Goal: Task Accomplishment & Management: Complete application form

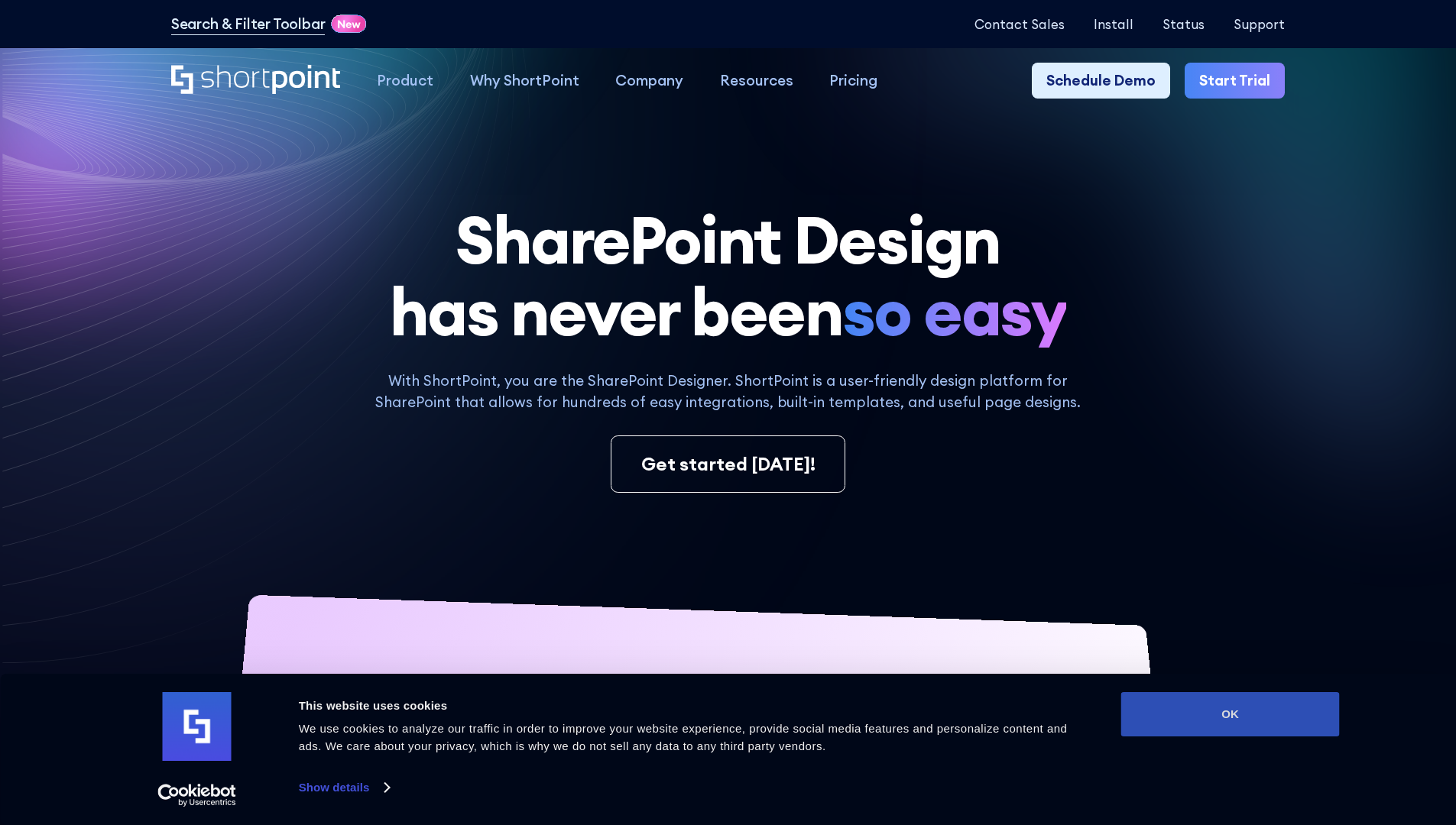
click at [1229, 714] on button "OK" at bounding box center [1230, 713] width 218 height 44
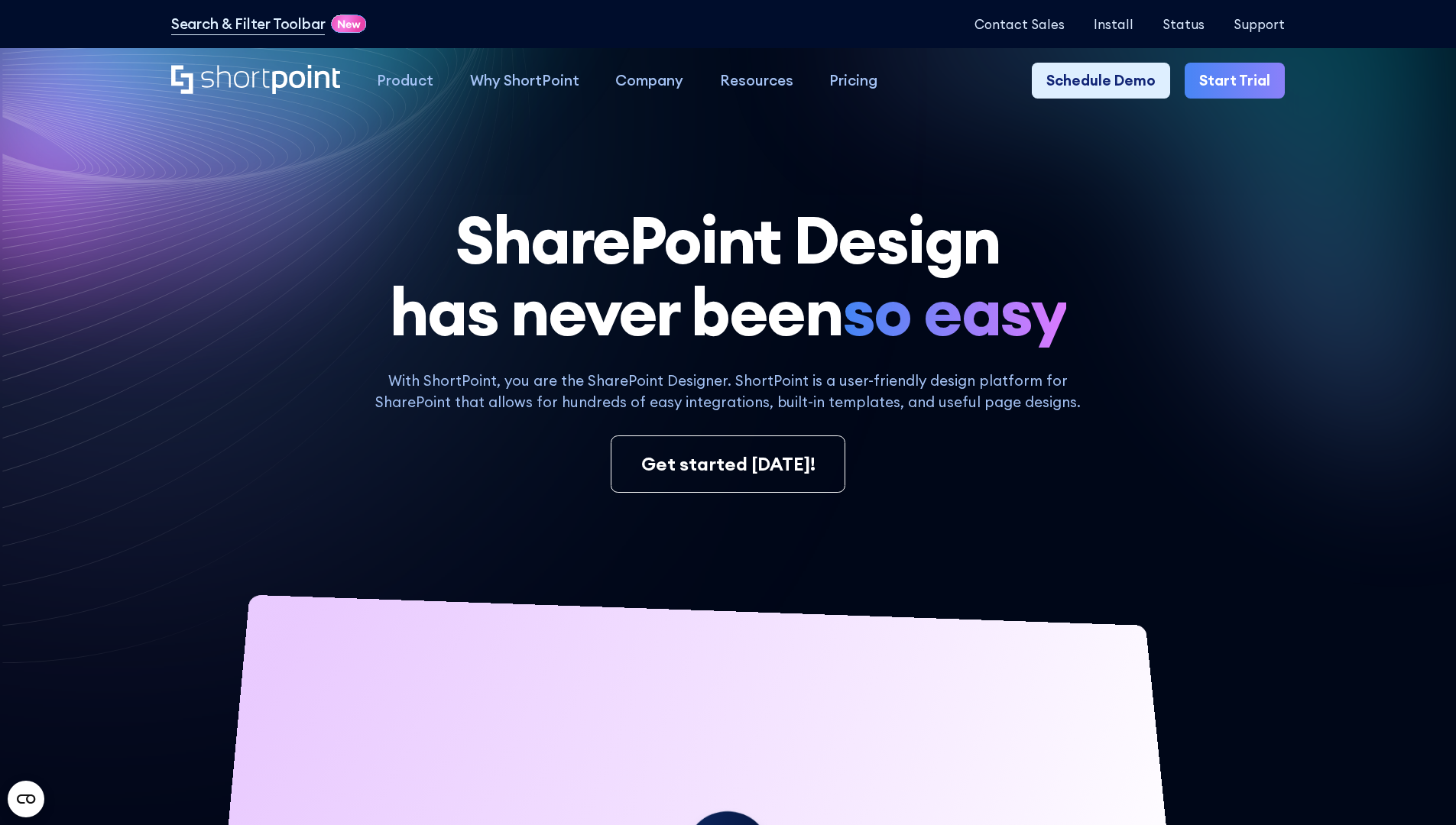
click at [1239, 81] on link "Start Trial" at bounding box center [1234, 81] width 100 height 37
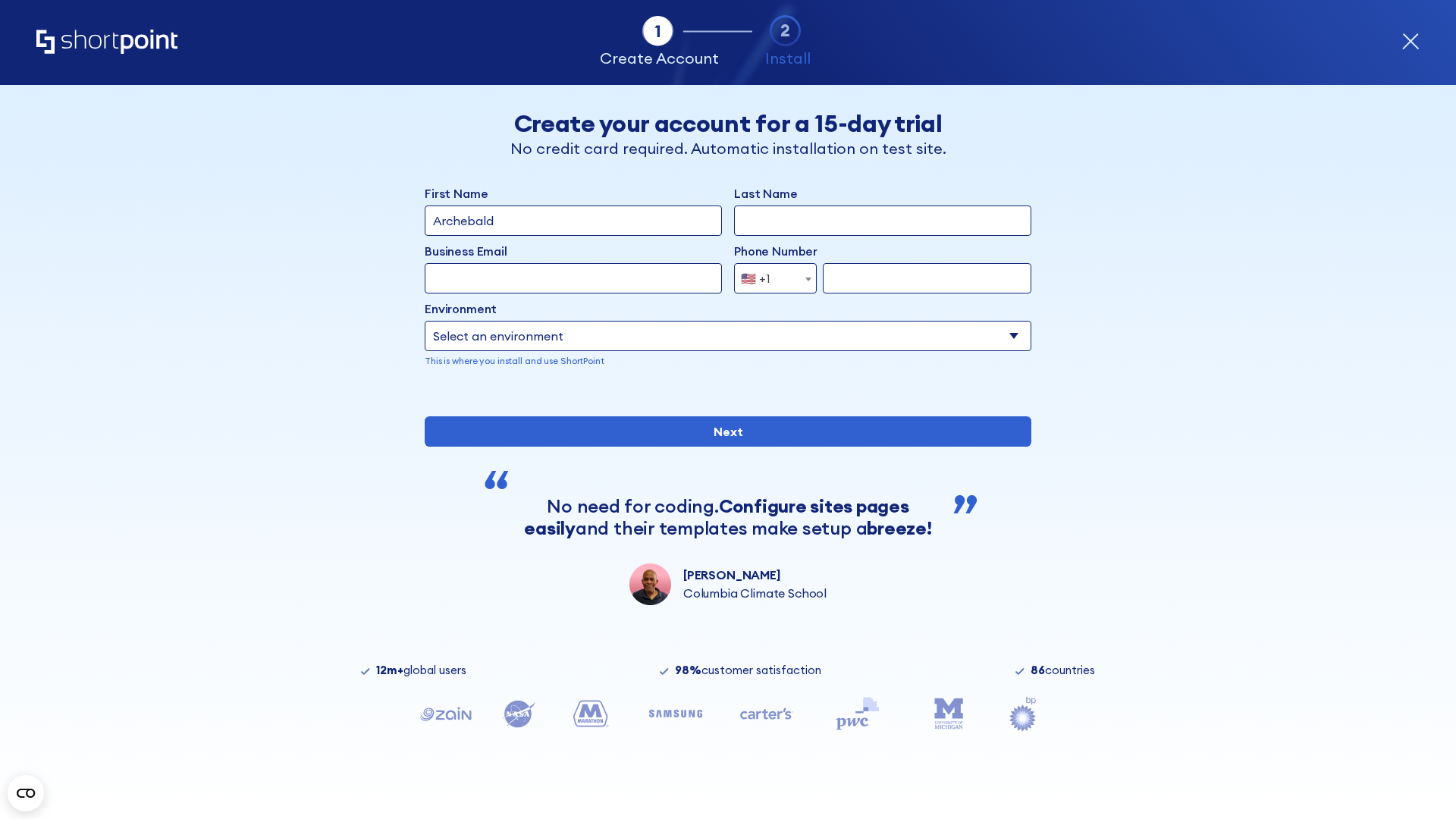
type input "Archebald"
type input "Berkuskv"
type input "2125556789"
select select "Microsoft 365"
type input "2125556789"
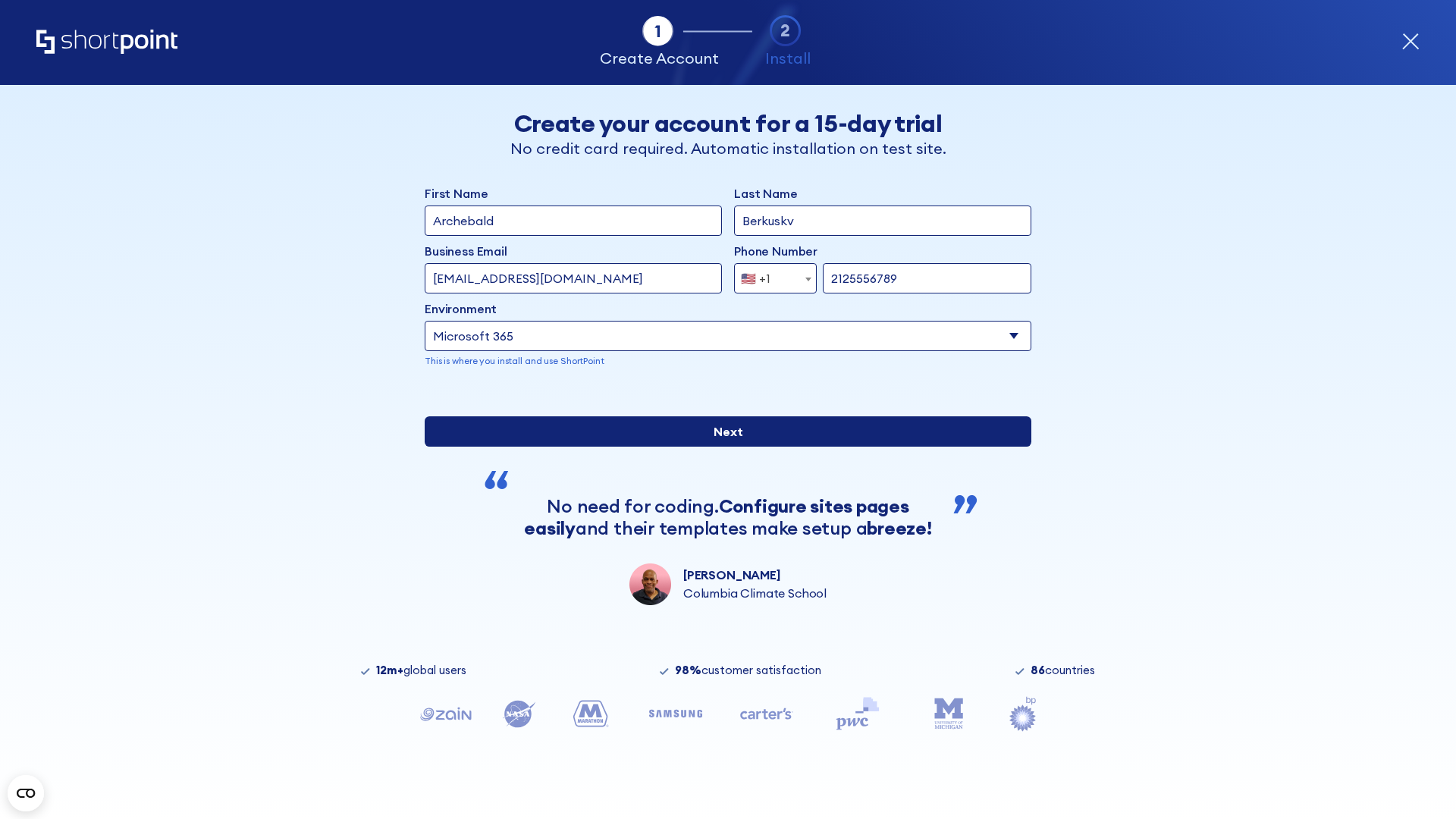
scroll to position [4, 0]
click at [722, 447] on input "Next" at bounding box center [728, 431] width 607 height 31
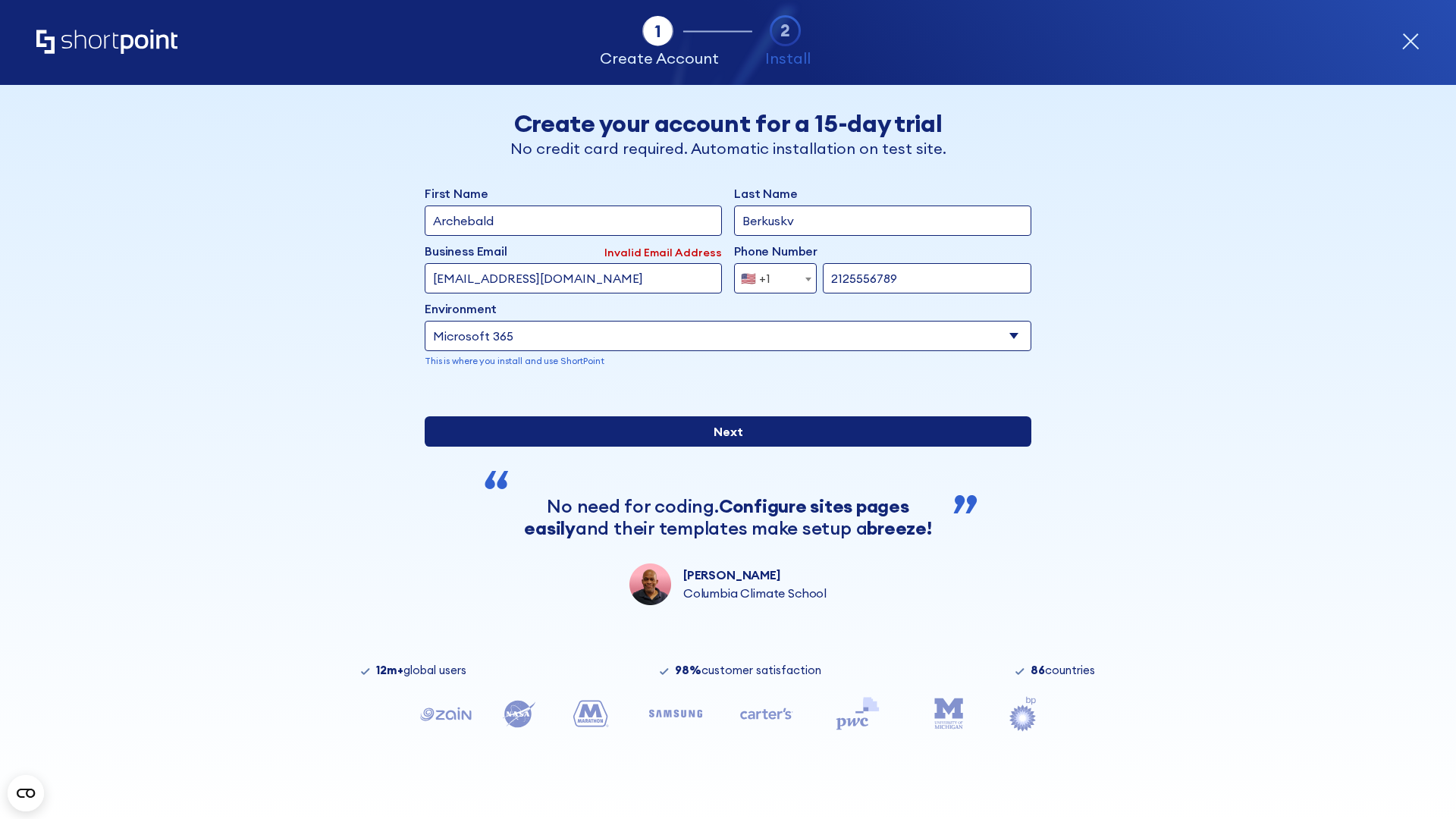
click at [722, 447] on input "Next" at bounding box center [728, 431] width 607 height 31
type input "test@shortpoint.com"
click at [722, 447] on input "Next" at bounding box center [728, 431] width 607 height 31
